Goal: Information Seeking & Learning: Find specific fact

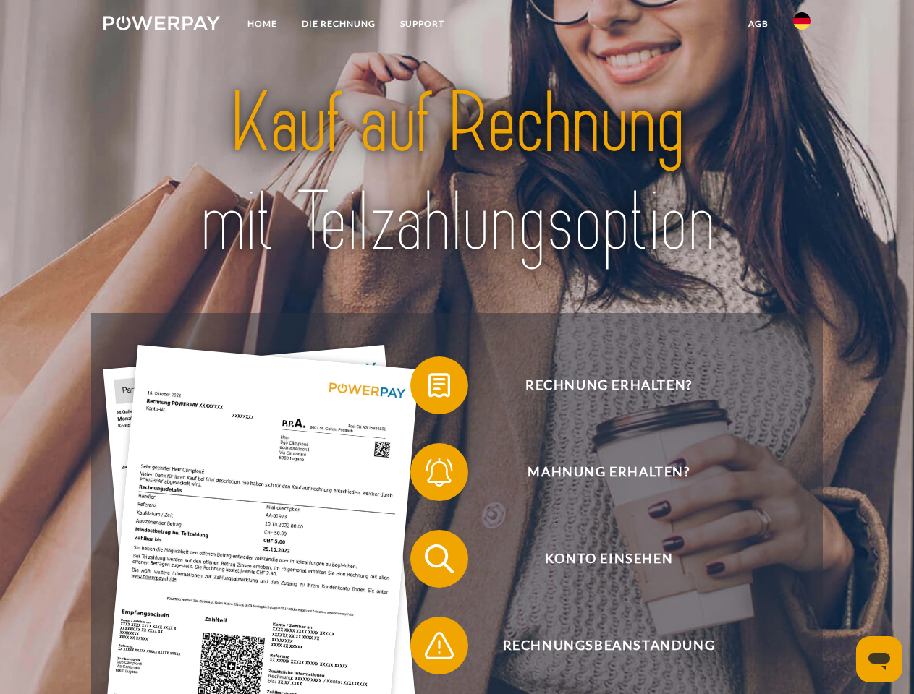
click at [161, 25] on img at bounding box center [161, 23] width 116 height 14
click at [801, 25] on img at bounding box center [801, 20] width 17 height 17
click at [757, 24] on link "agb" at bounding box center [758, 24] width 45 height 26
click at [428, 388] on span at bounding box center [417, 385] width 72 height 72
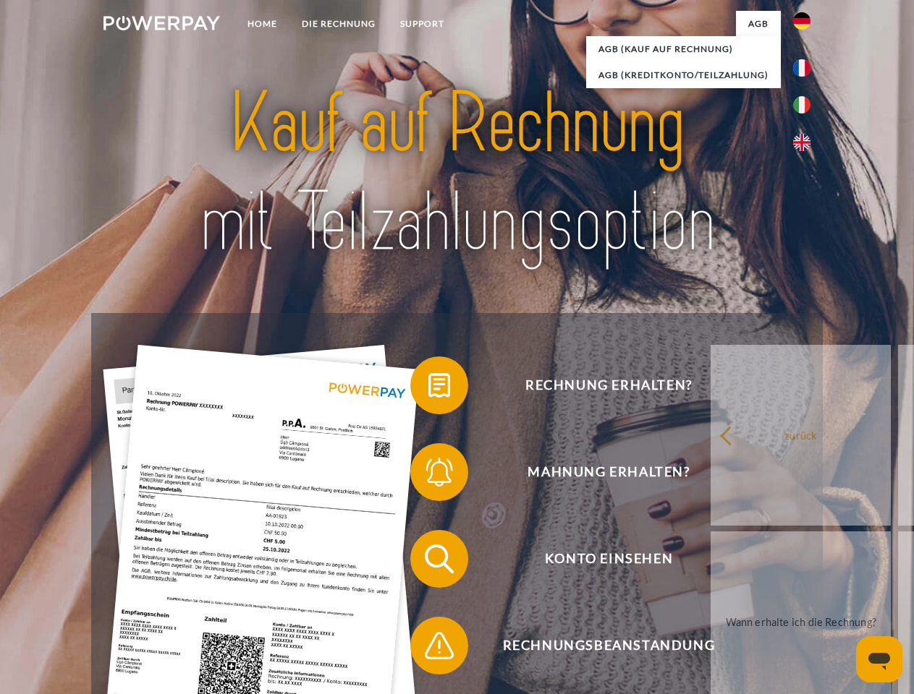
click at [428, 475] on span at bounding box center [417, 472] width 72 height 72
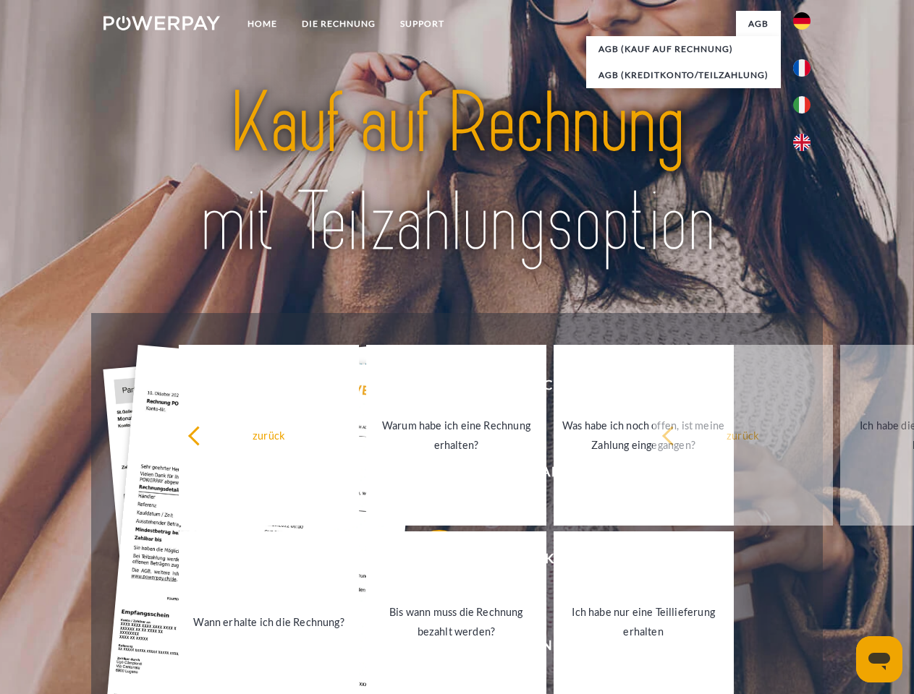
click at [428, 562] on link "Bis wann muss die Rechnung bezahlt werden?" at bounding box center [456, 622] width 180 height 181
click at [428, 649] on span at bounding box center [417, 646] width 72 height 72
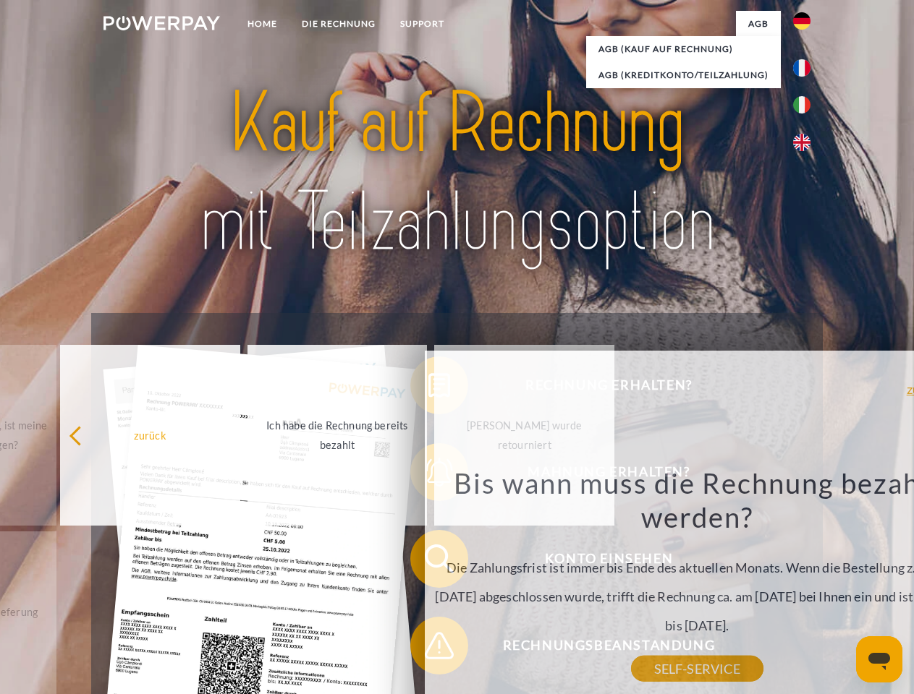
click at [879, 660] on icon "Messaging-Fenster öffnen" at bounding box center [879, 661] width 22 height 17
